Goal: Information Seeking & Learning: Learn about a topic

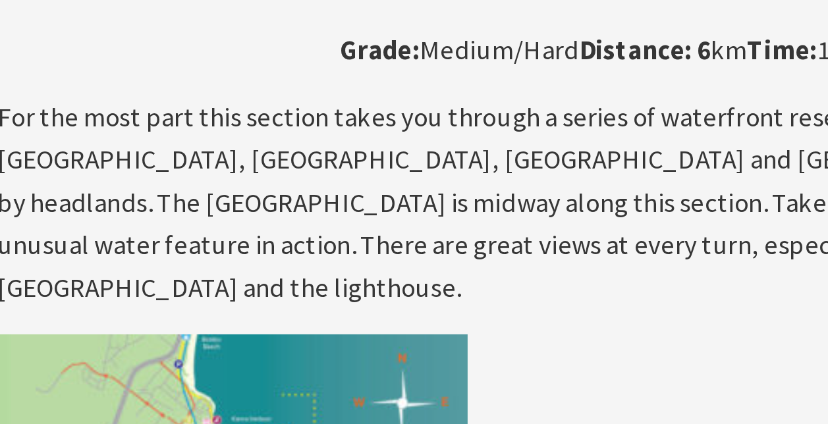
scroll to position [2146, 0]
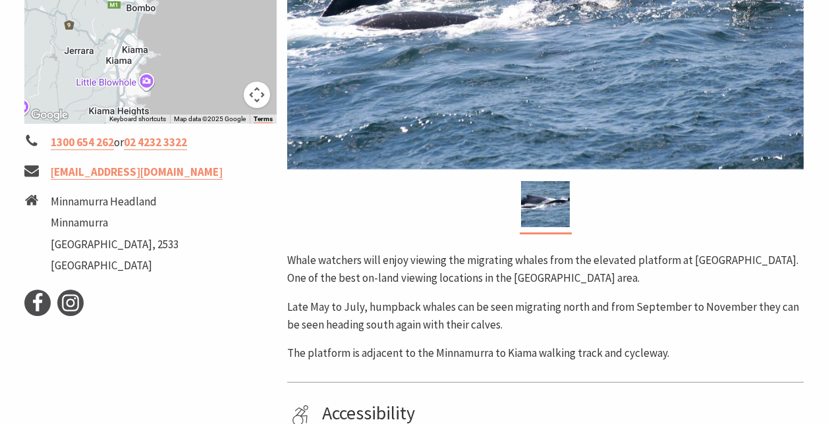
scroll to position [403, 0]
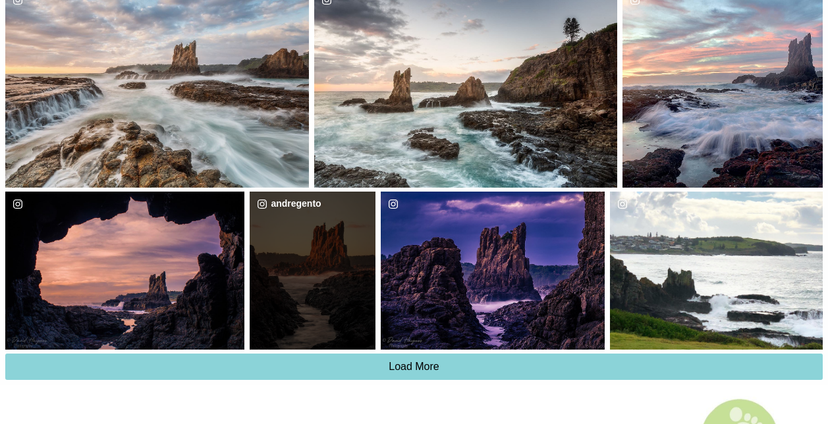
scroll to position [1187, 0]
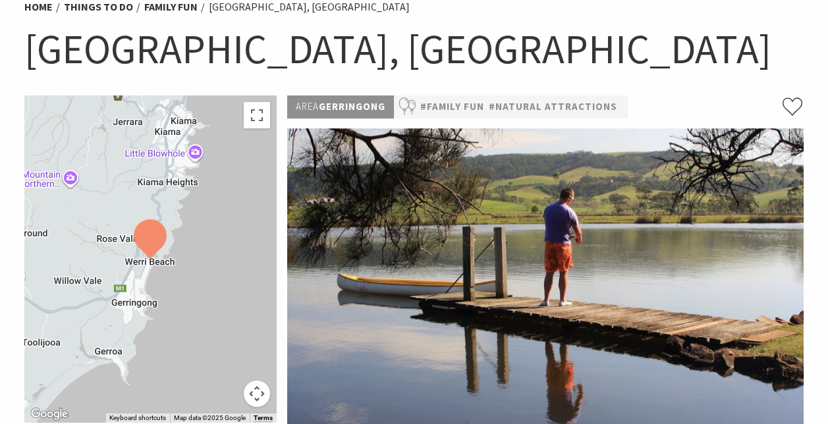
scroll to position [115, 0]
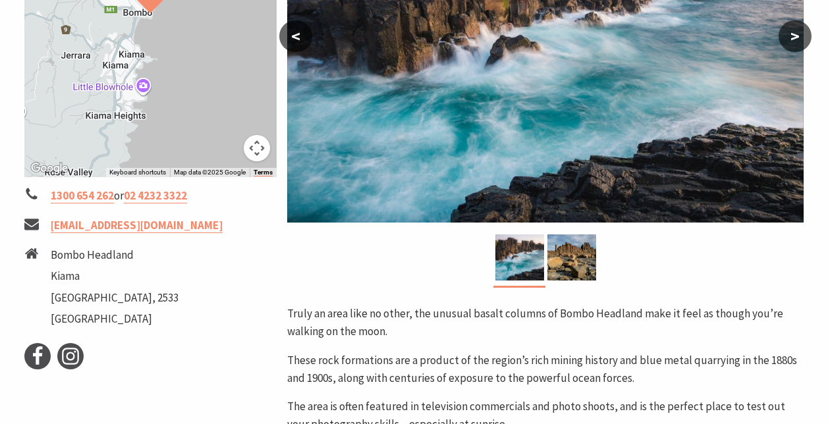
scroll to position [384, 0]
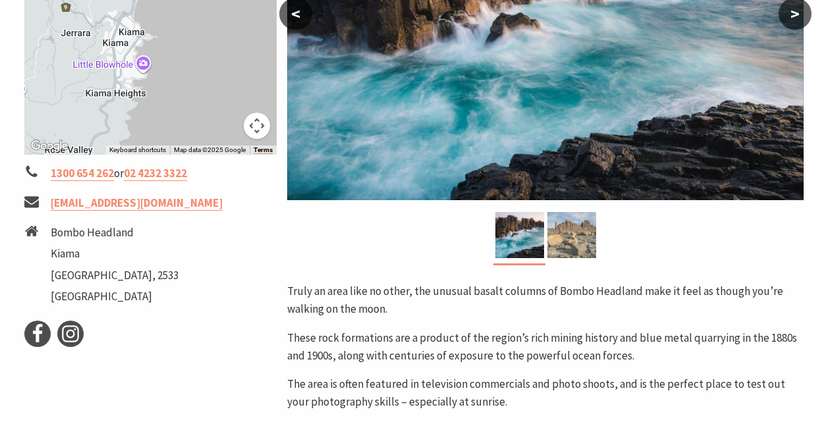
click at [571, 235] on img at bounding box center [571, 235] width 49 height 46
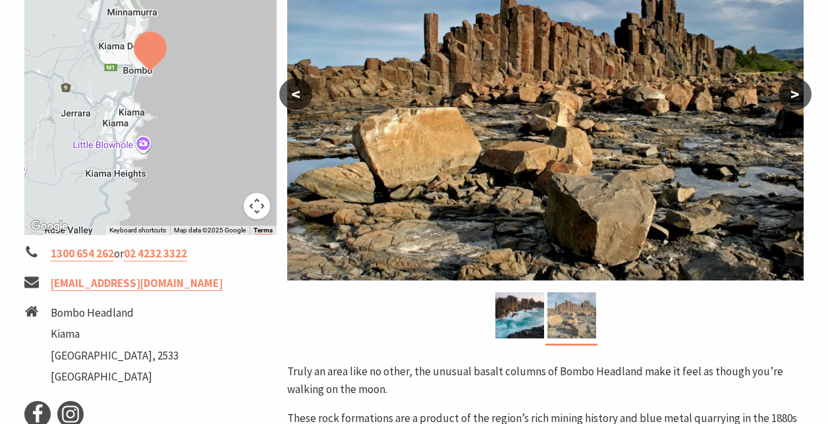
scroll to position [304, 0]
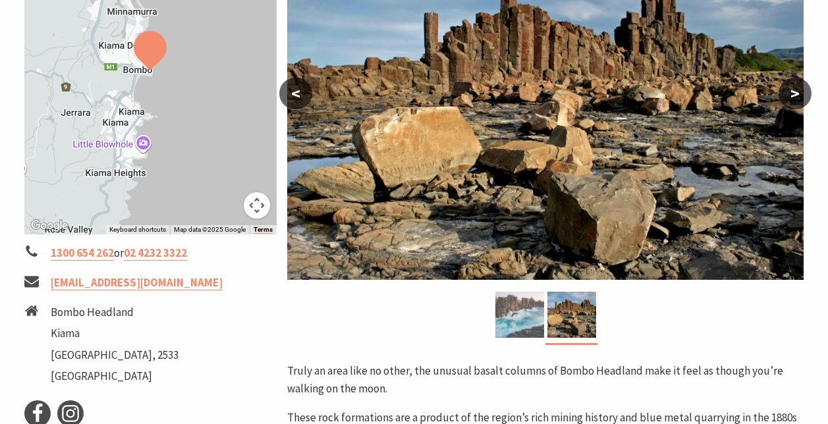
click at [529, 317] on img at bounding box center [519, 315] width 49 height 46
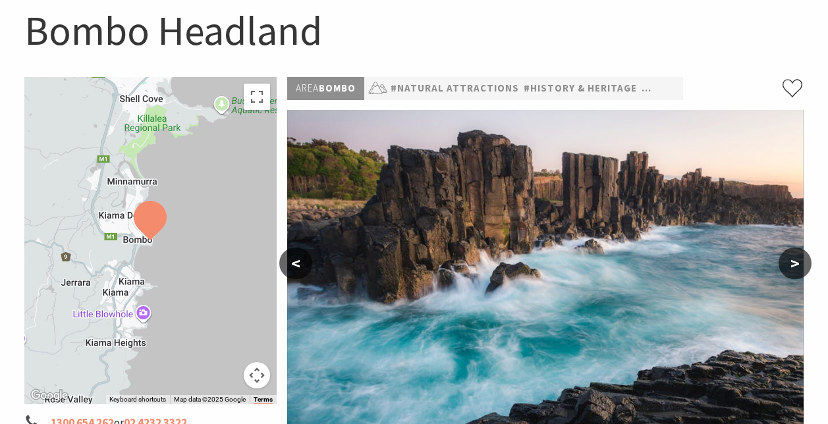
scroll to position [0, 0]
